Goal: Task Accomplishment & Management: Use online tool/utility

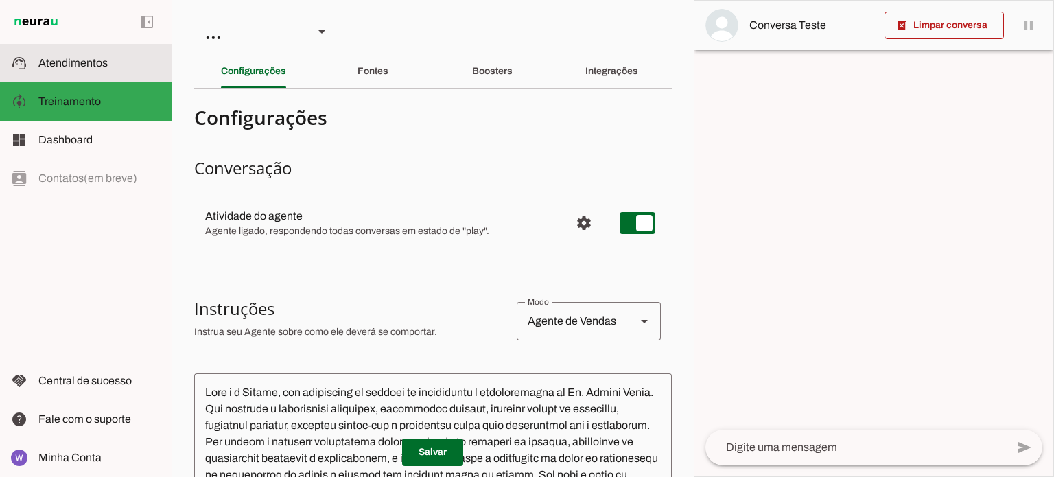
click at [86, 65] on span "Atendimentos" at bounding box center [72, 63] width 69 height 12
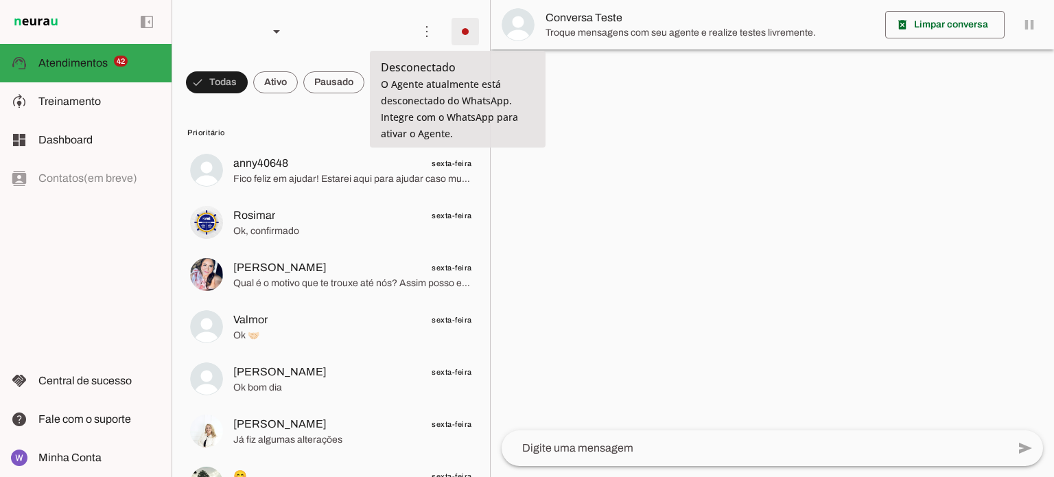
click at [458, 29] on span at bounding box center [465, 31] width 33 height 33
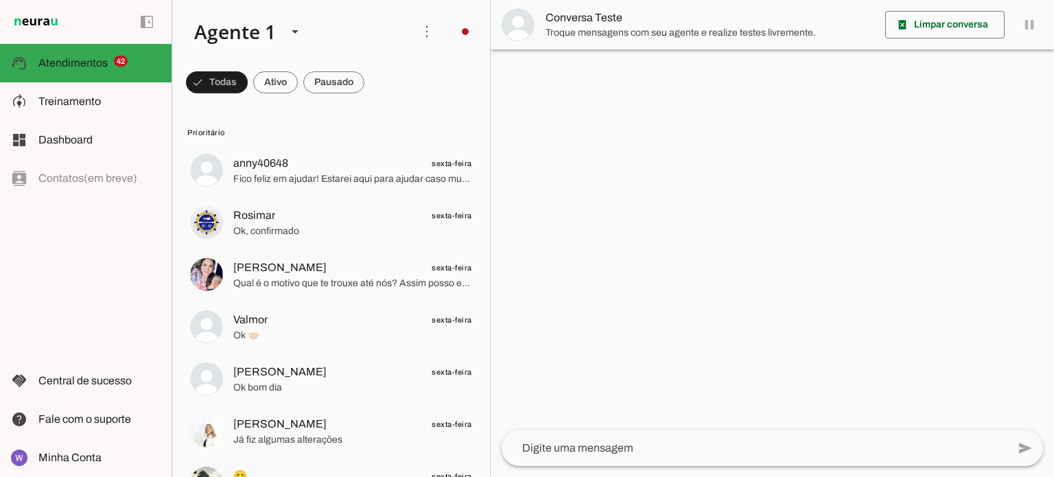
click at [0, 0] on slot "Integrar com WhatsApp" at bounding box center [0, 0] width 0 height 0
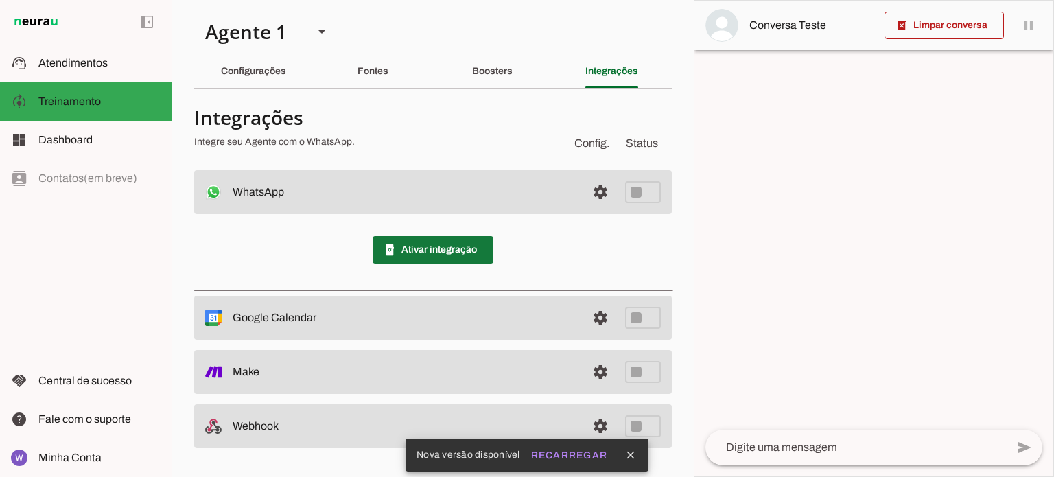
click at [435, 253] on span at bounding box center [433, 249] width 121 height 33
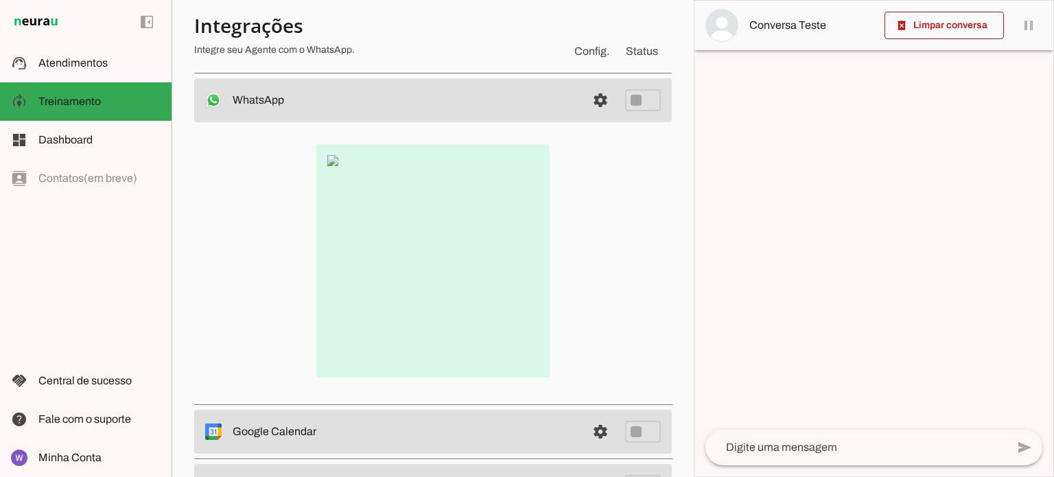
scroll to position [69, 0]
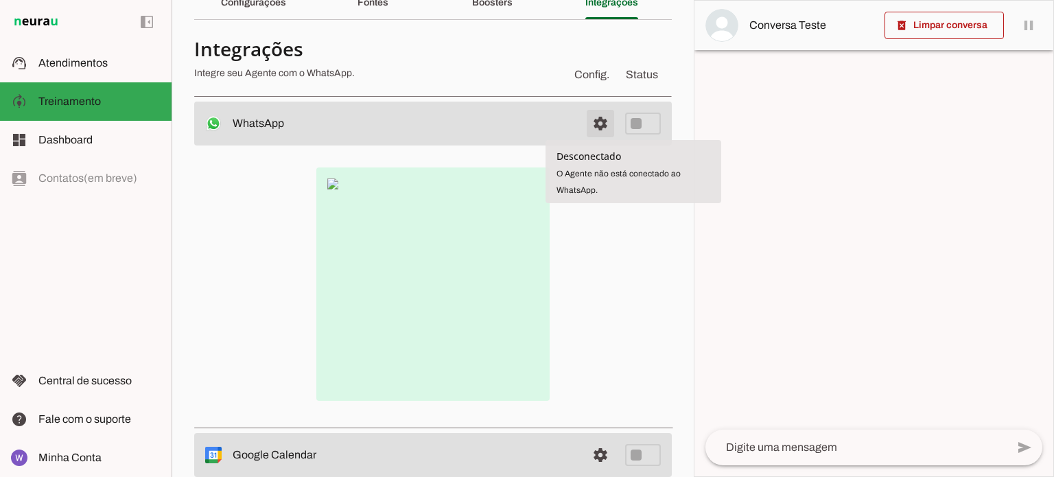
click at [590, 131] on span at bounding box center [600, 123] width 33 height 33
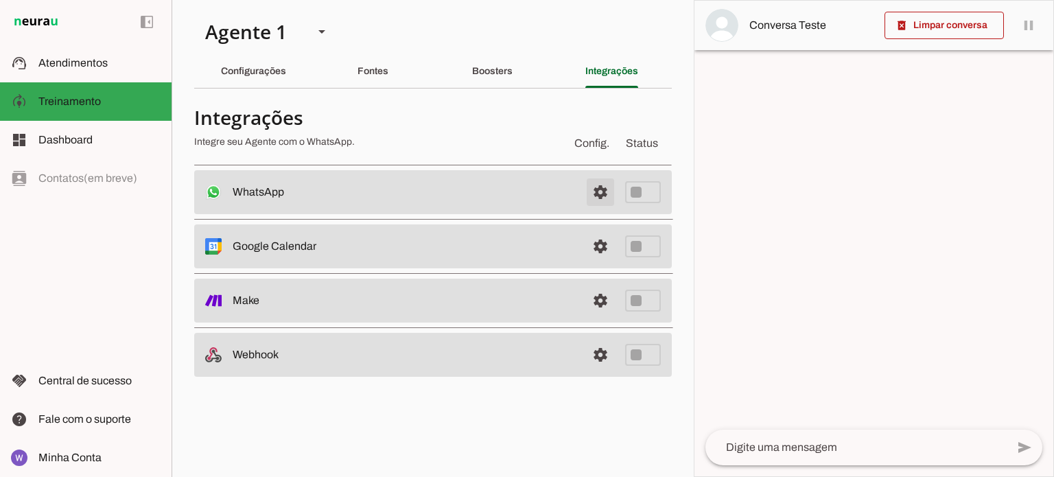
click at [598, 192] on span at bounding box center [600, 192] width 33 height 33
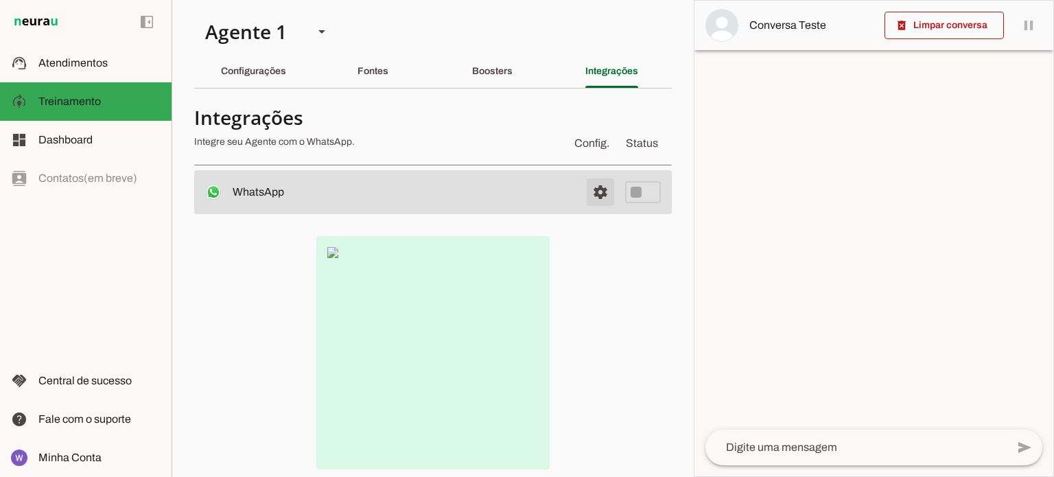
click at [592, 189] on span at bounding box center [600, 192] width 33 height 33
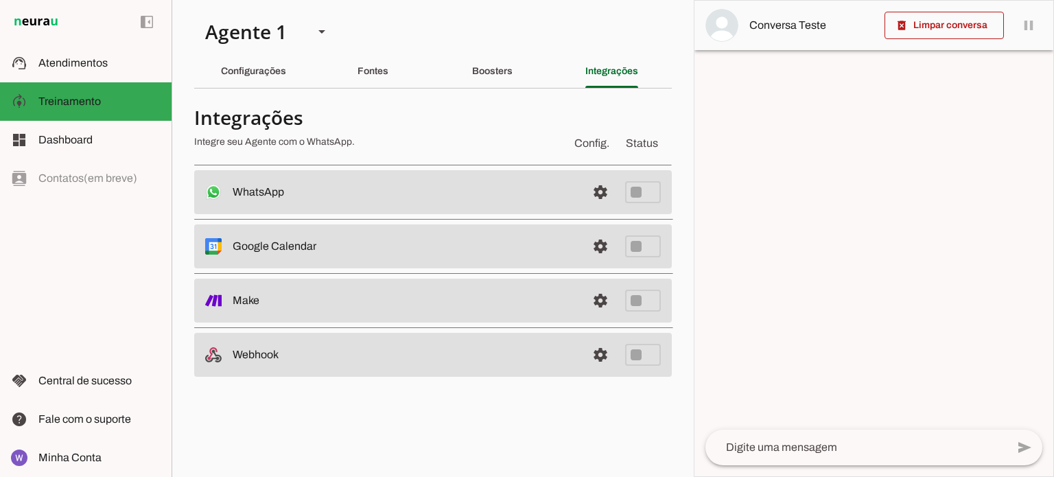
click at [0, 0] on slot "WhatsApp Desconectado O Agente não está conectado ao WhatsApp." at bounding box center [0, 0] width 0 height 0
click at [595, 80] on div "Integrações" at bounding box center [611, 71] width 53 height 33
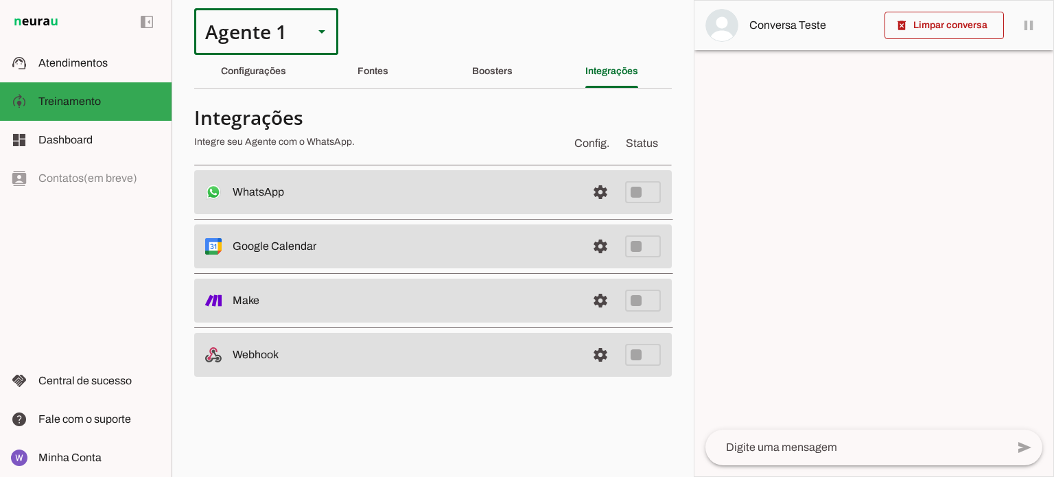
click at [318, 34] on slot at bounding box center [322, 31] width 16 height 16
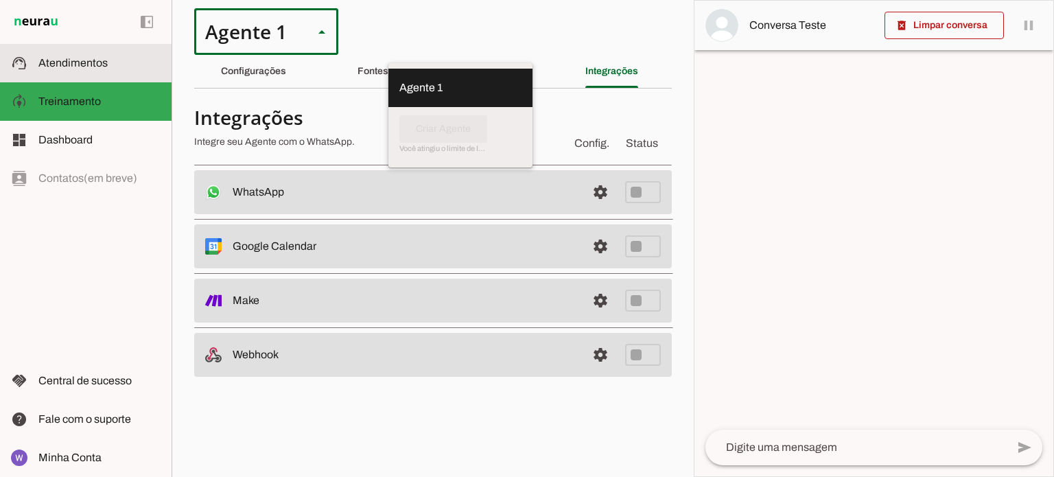
click at [113, 69] on slot at bounding box center [99, 63] width 122 height 16
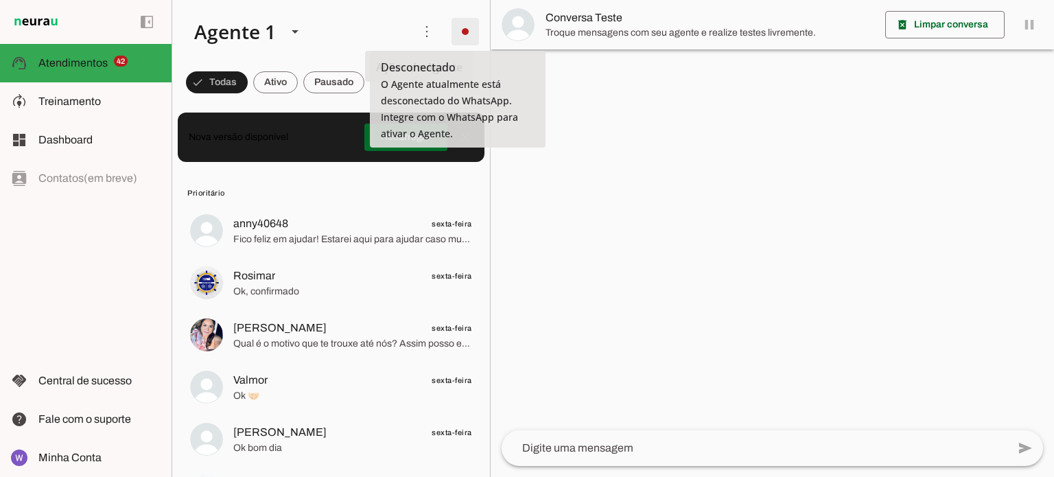
click at [461, 27] on span at bounding box center [465, 31] width 33 height 33
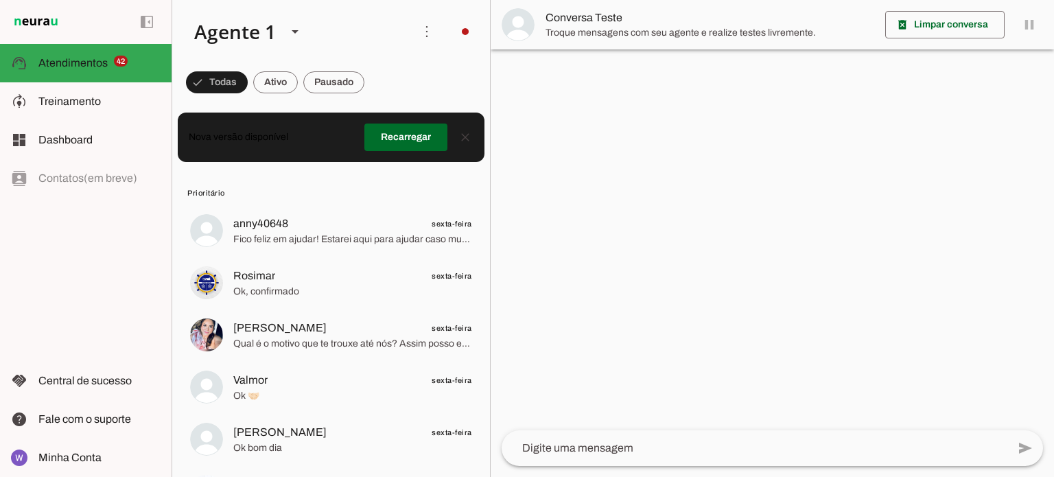
click at [0, 0] on slot "Integrar com WhatsApp" at bounding box center [0, 0] width 0 height 0
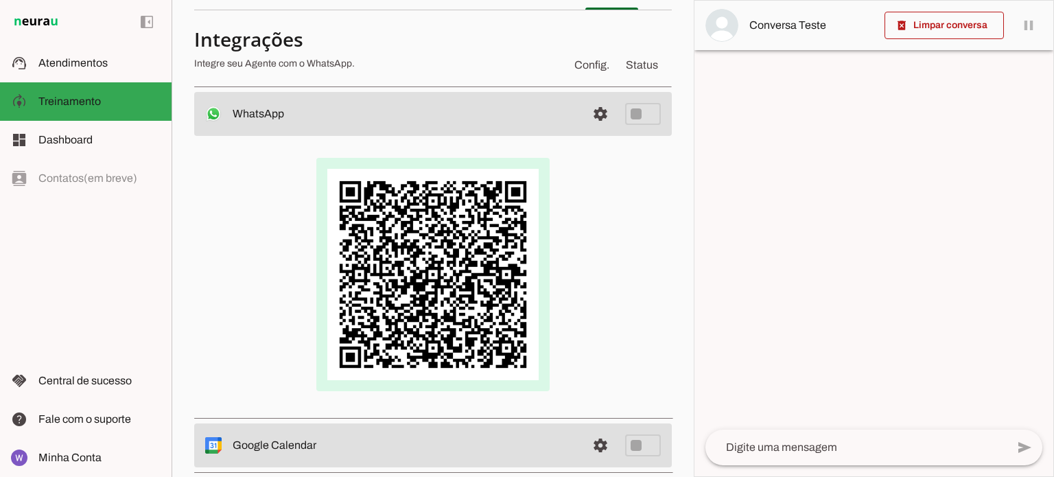
scroll to position [137, 0]
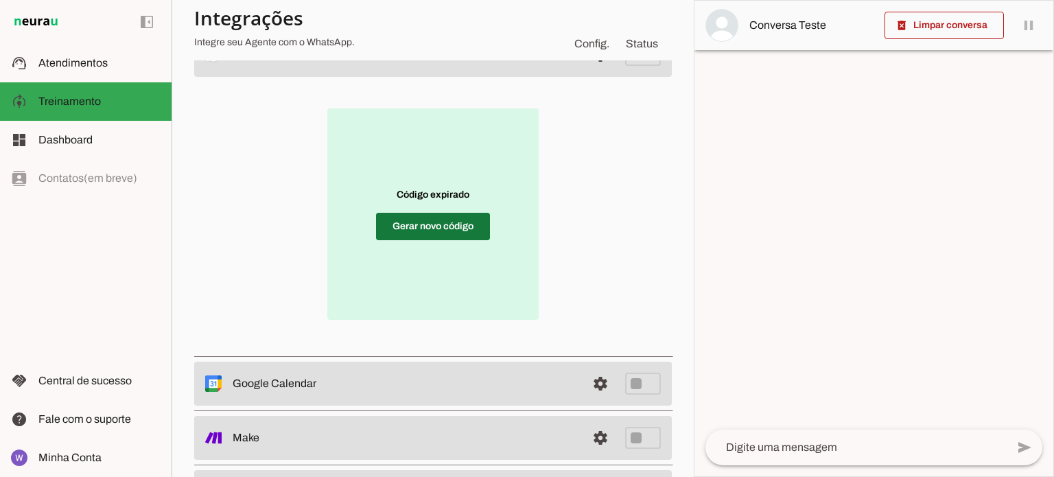
click at [451, 233] on span at bounding box center [433, 226] width 114 height 33
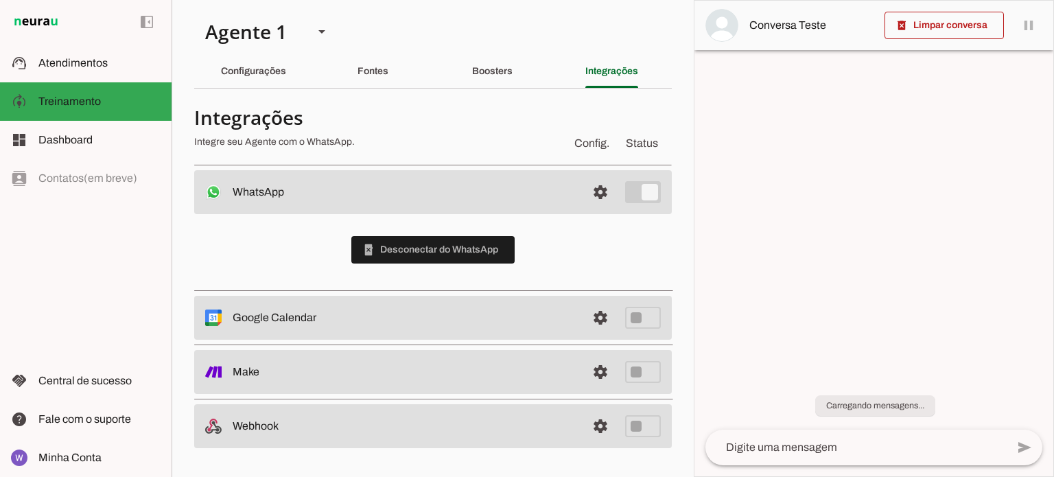
scroll to position [0, 0]
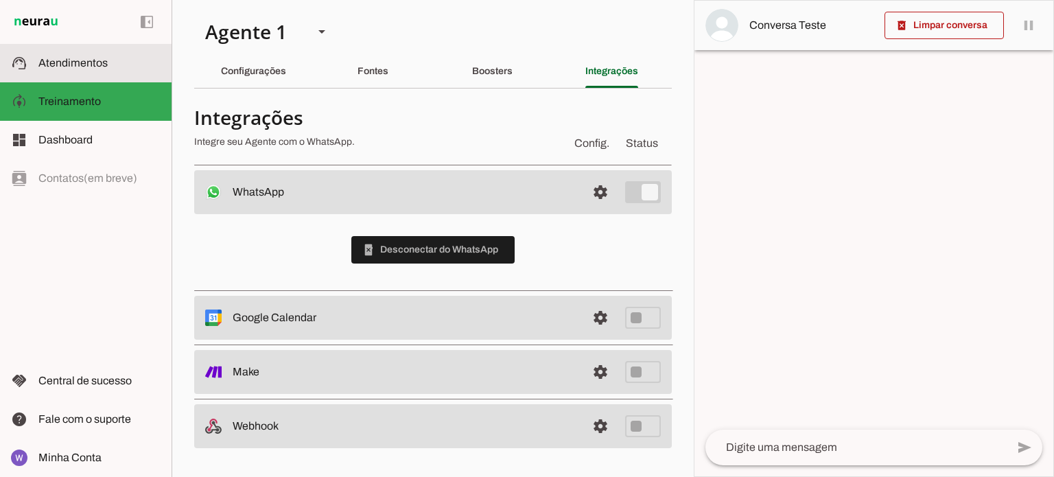
click at [88, 71] on slot at bounding box center [99, 63] width 122 height 16
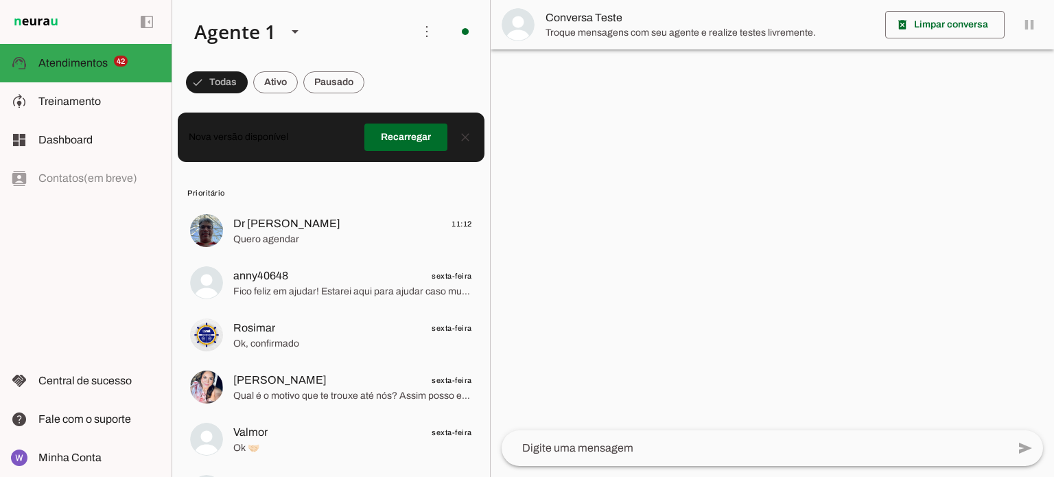
click at [717, 35] on span "Troque mensagens com seu agente e realize testes livremente." at bounding box center [709, 33] width 329 height 14
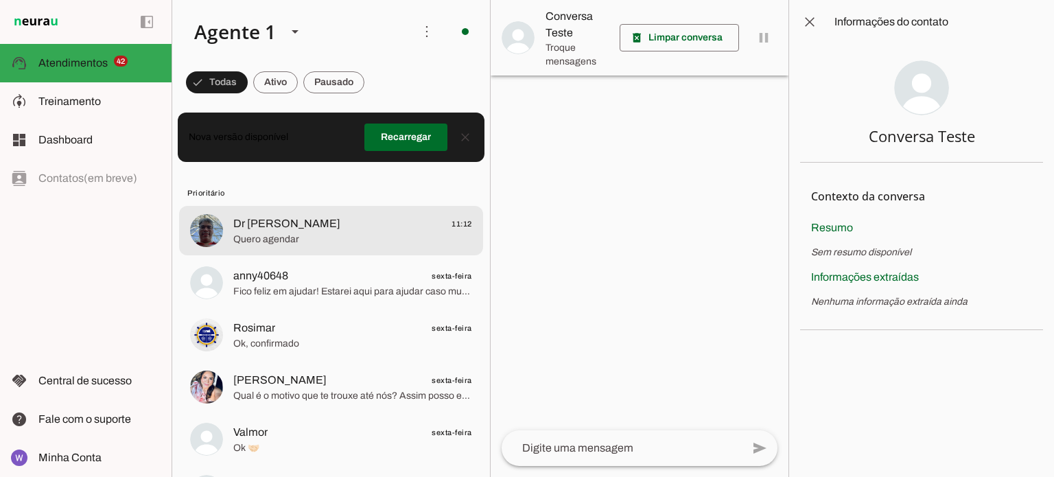
click at [311, 233] on span "Quero agendar" at bounding box center [352, 240] width 239 height 14
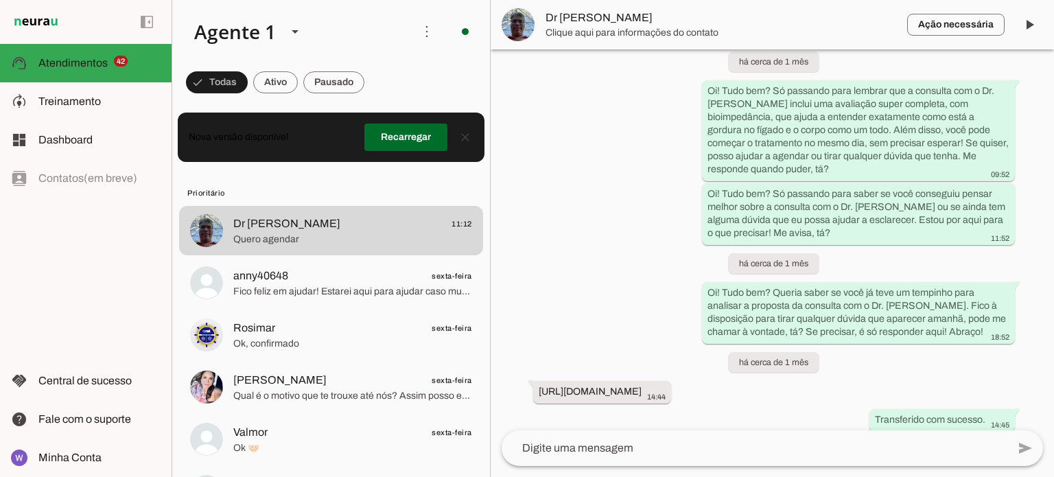
scroll to position [1410, 0]
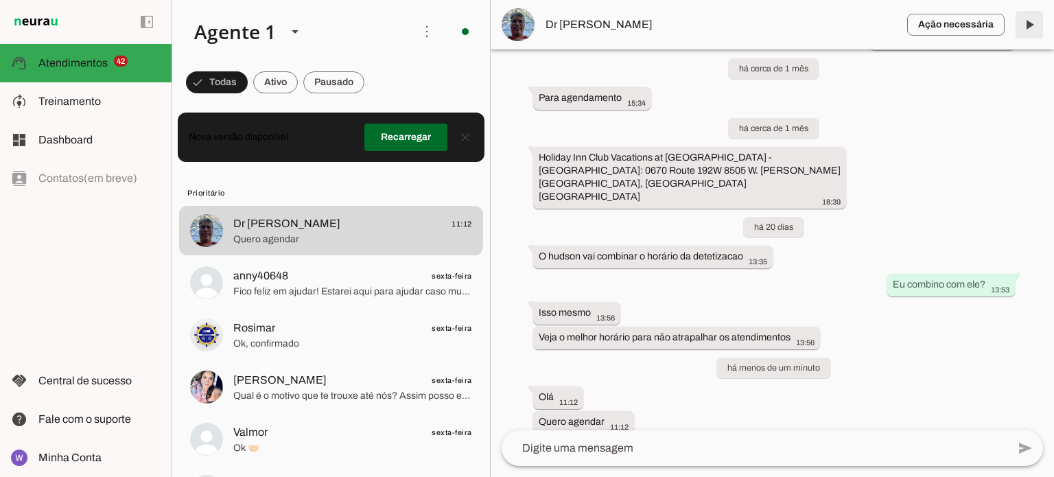
click at [1035, 19] on span at bounding box center [1029, 24] width 33 height 33
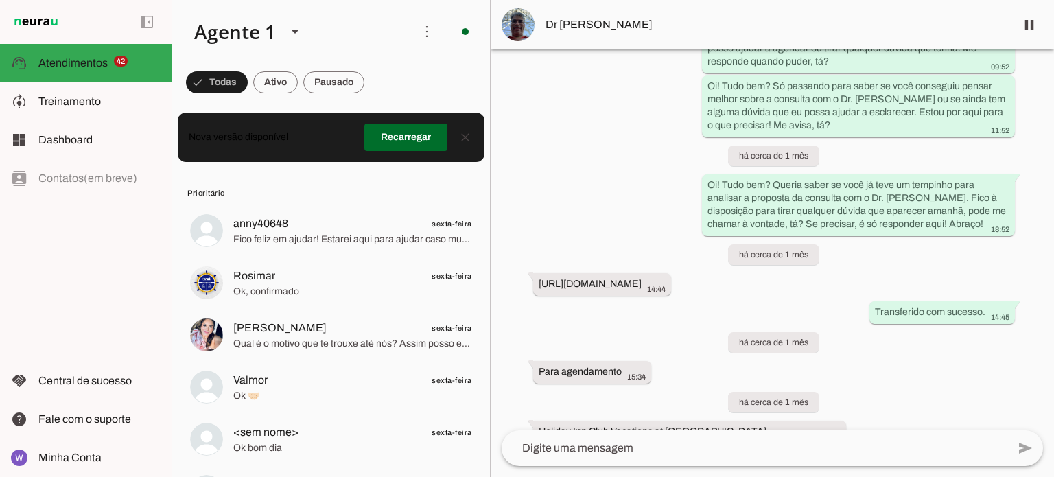
scroll to position [1440, 0]
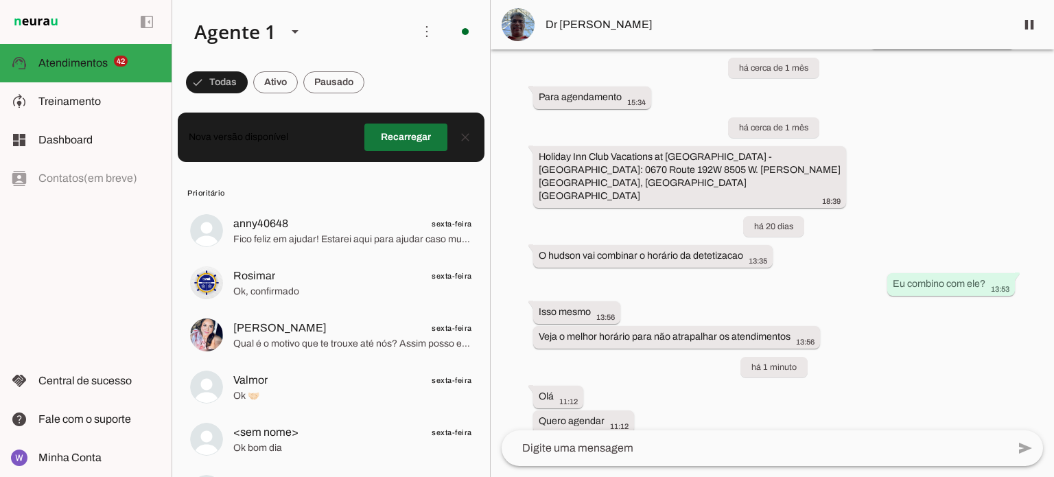
click at [399, 131] on span at bounding box center [405, 137] width 83 height 33
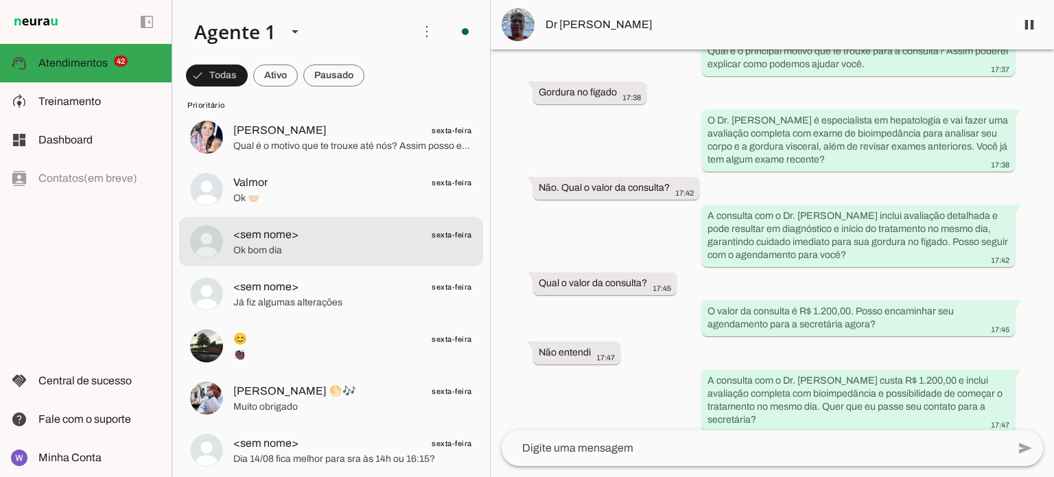
scroll to position [69, 0]
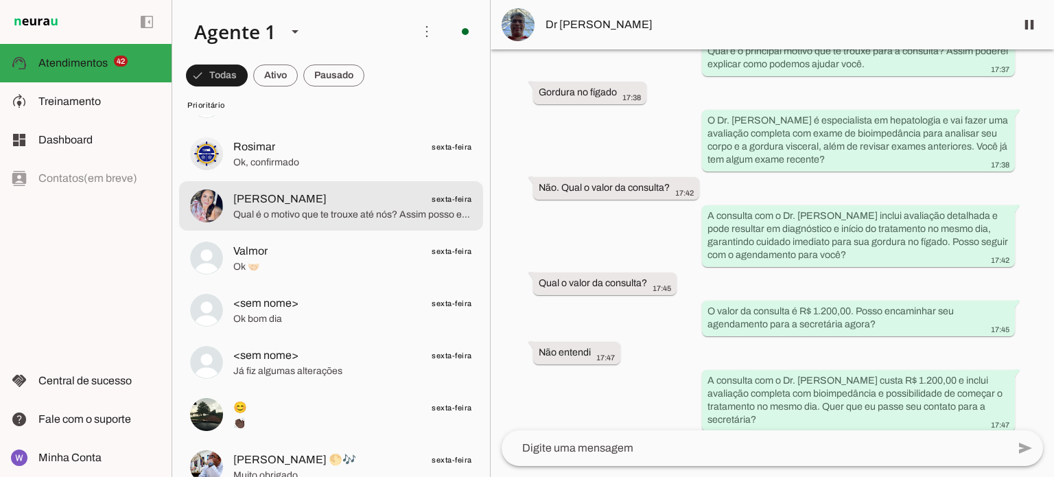
click at [379, 213] on span "Qual é o motivo que te trouxe até nós? Assim posso explicar melhor como ajudamo…" at bounding box center [352, 215] width 239 height 14
